Goal: Check status: Check status

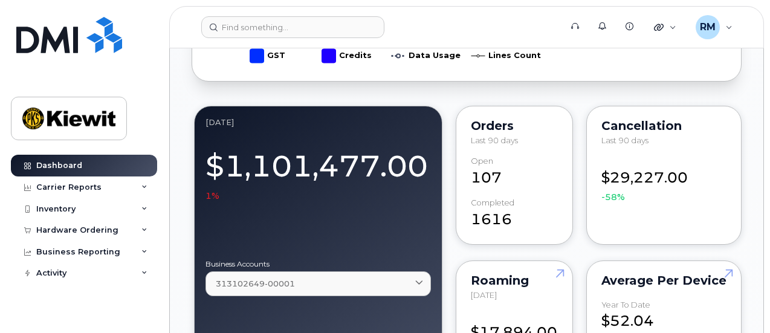
scroll to position [1117, 0]
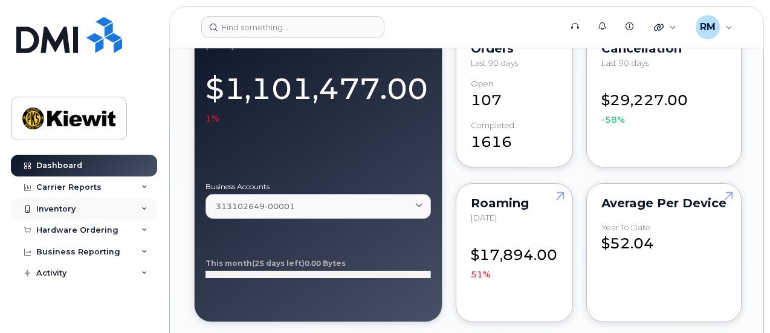
click at [30, 210] on icon at bounding box center [27, 209] width 7 height 7
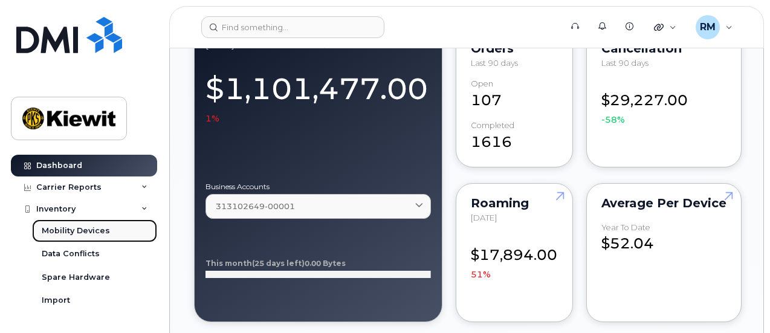
click at [99, 228] on div "Mobility Devices" at bounding box center [76, 230] width 68 height 11
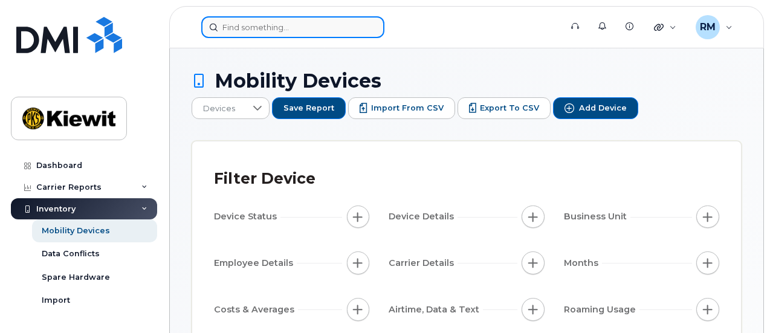
click at [289, 29] on input at bounding box center [292, 27] width 183 height 22
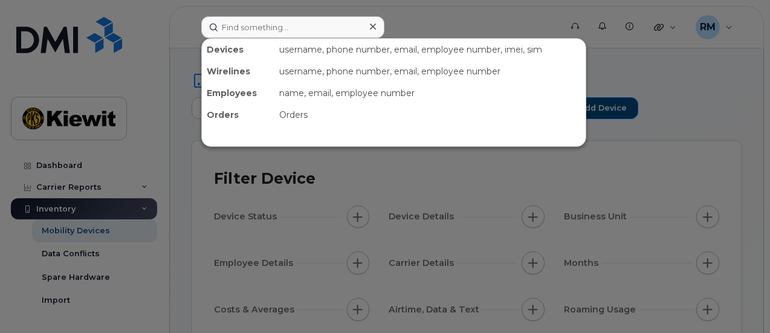
click at [717, 183] on div at bounding box center [385, 166] width 770 height 333
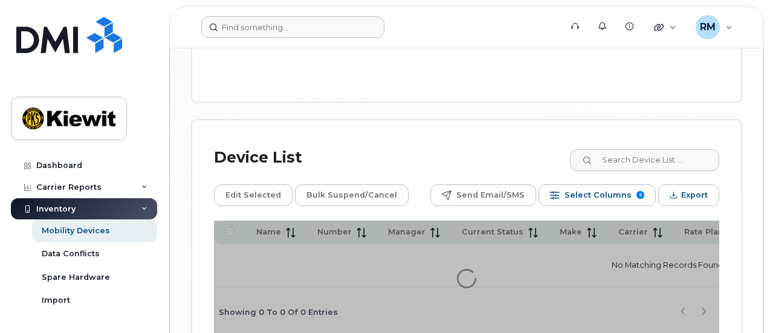
scroll to position [552, 0]
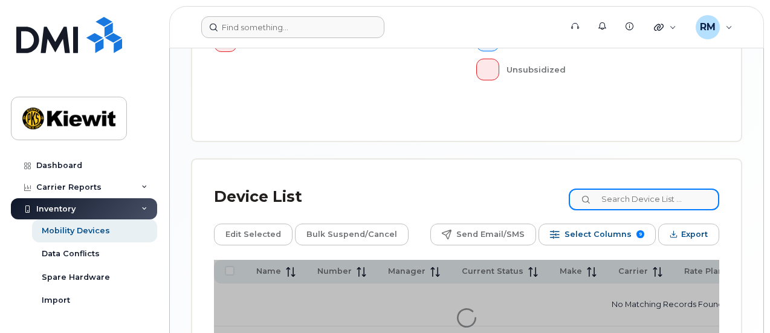
click at [622, 189] on input at bounding box center [644, 200] width 150 height 22
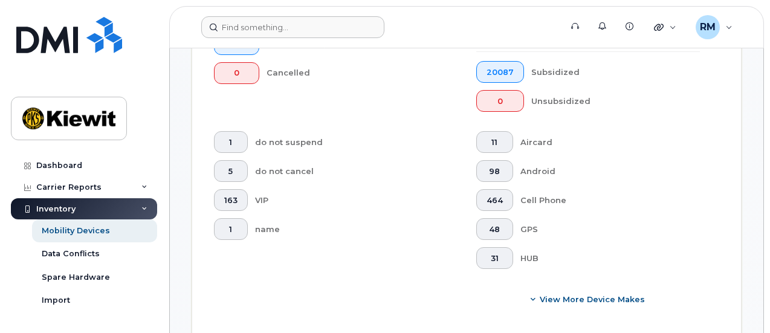
scroll to position [583, 0]
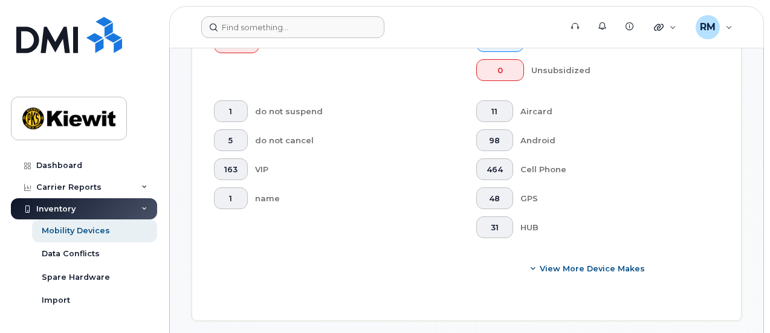
type input "110215"
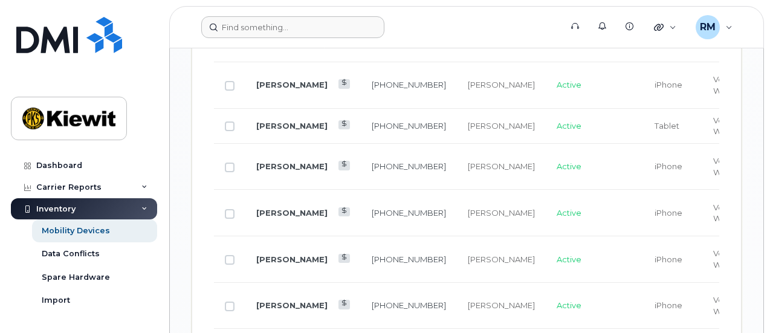
scroll to position [1670, 0]
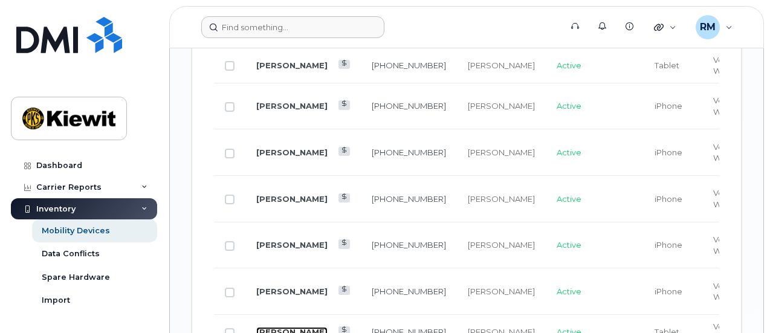
click at [272, 327] on link "[PERSON_NAME]" at bounding box center [291, 332] width 71 height 10
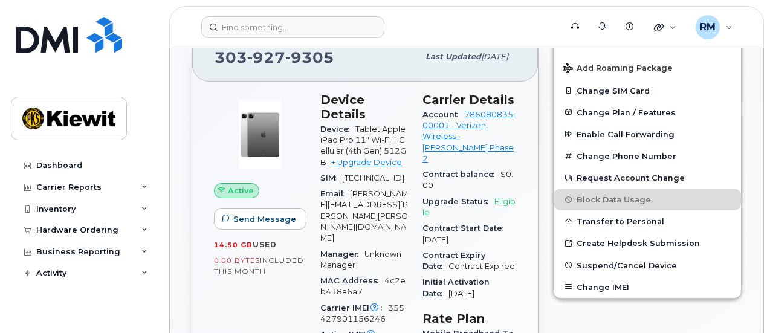
scroll to position [363, 0]
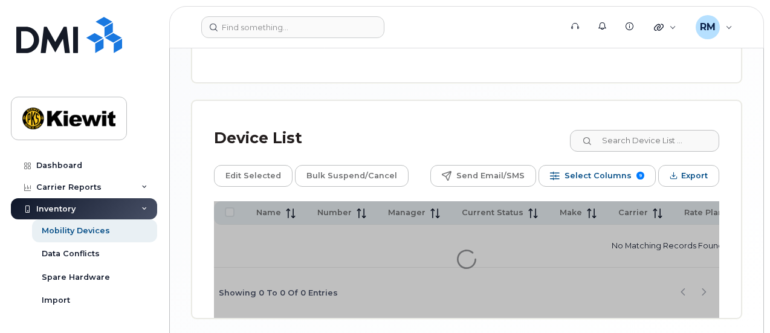
scroll to position [612, 0]
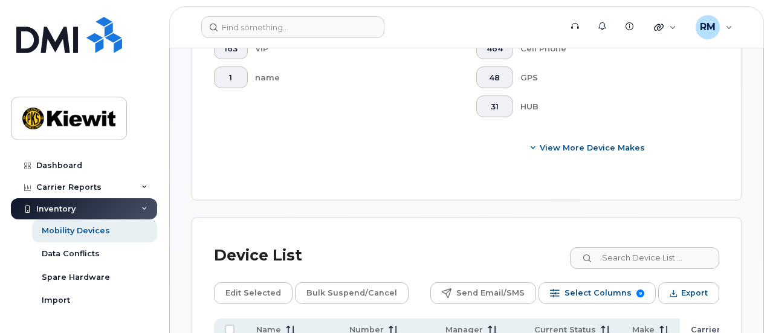
scroll to position [583, 0]
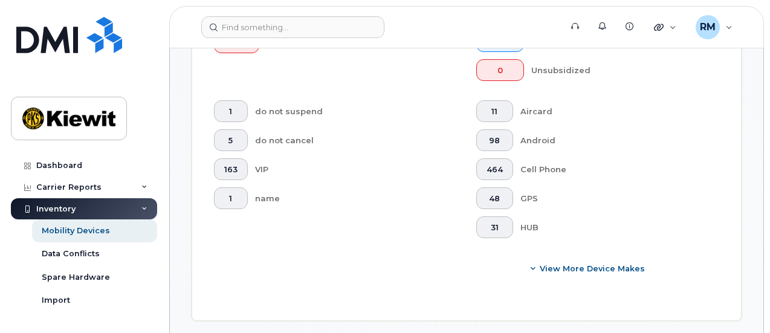
type input "110215"
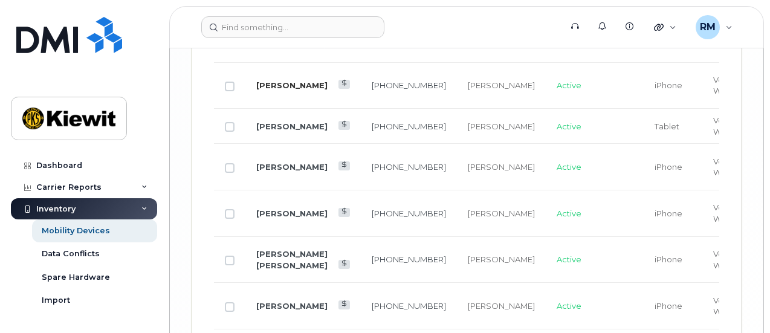
scroll to position [2849, 0]
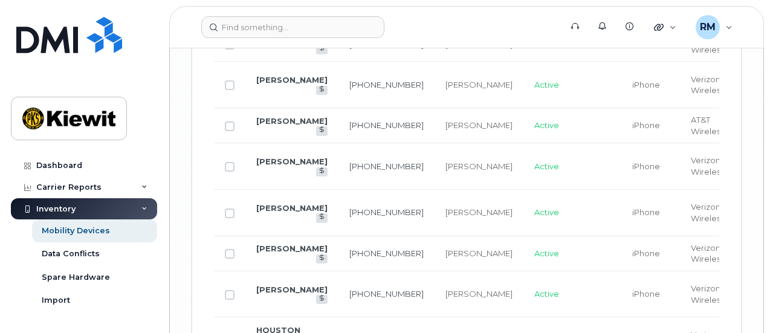
scroll to position [2432, 0]
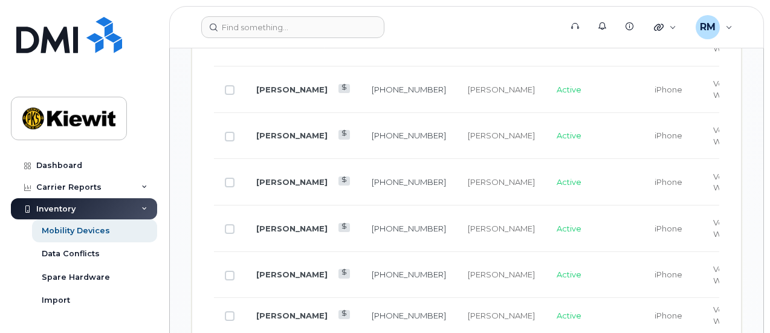
scroll to position [1217, 0]
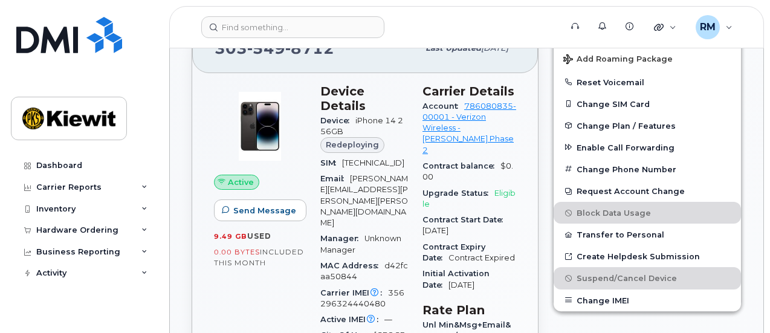
scroll to position [363, 0]
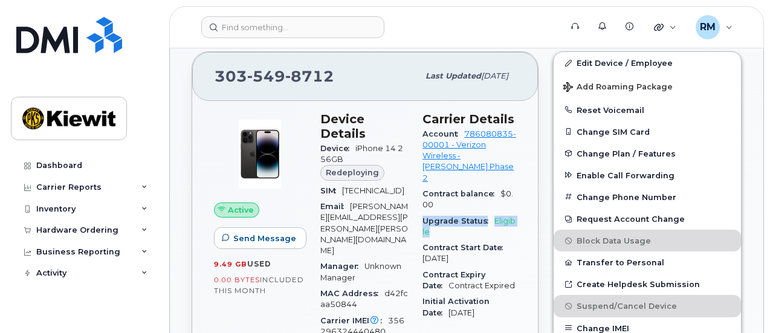
drag, startPoint x: 439, startPoint y: 218, endPoint x: 427, endPoint y: 207, distance: 16.3
click at [427, 213] on div "Upgrade Status Eligible" at bounding box center [469, 226] width 94 height 27
copy div "Upgrade Status Eligible"
